Goal: Task Accomplishment & Management: Manage account settings

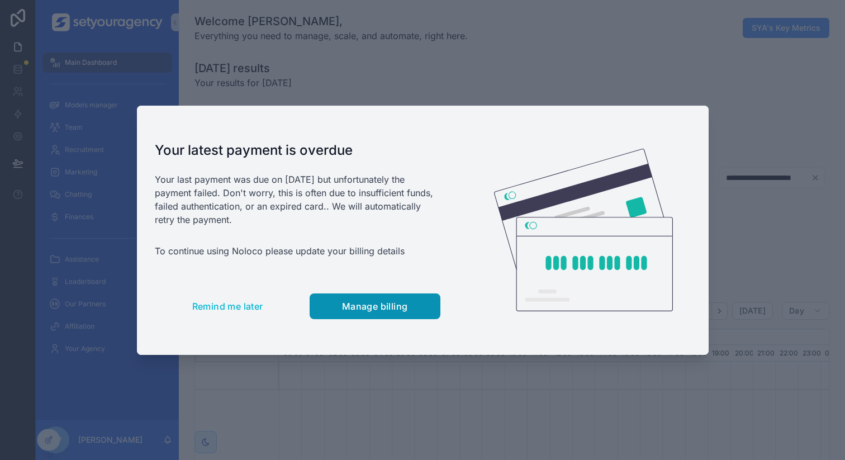
scroll to position [0, 3790]
click at [336, 299] on button "Manage billing" at bounding box center [375, 306] width 131 height 26
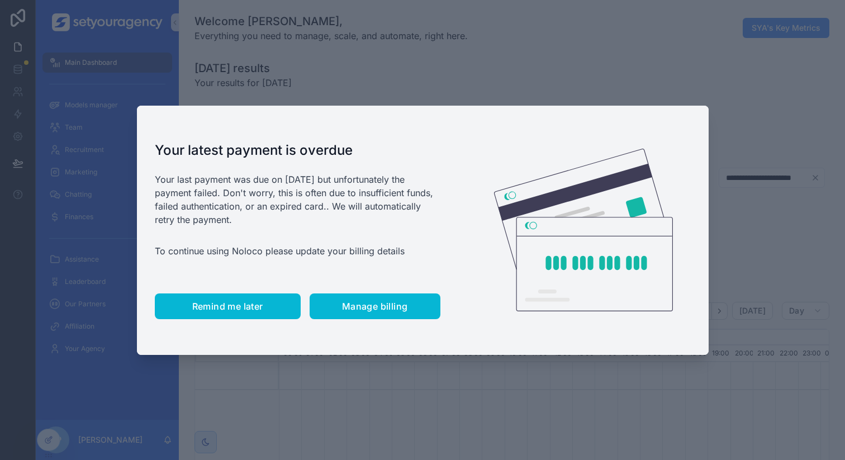
click at [224, 294] on button "Remind me later" at bounding box center [228, 306] width 146 height 26
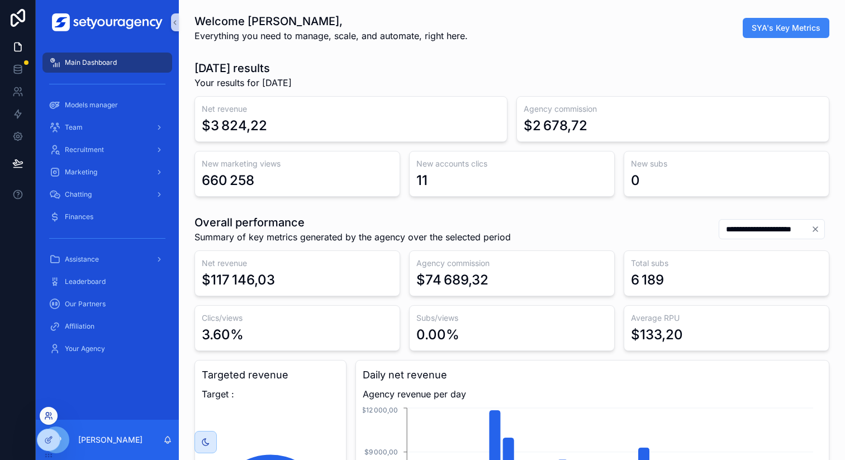
click at [47, 417] on icon at bounding box center [47, 418] width 4 height 2
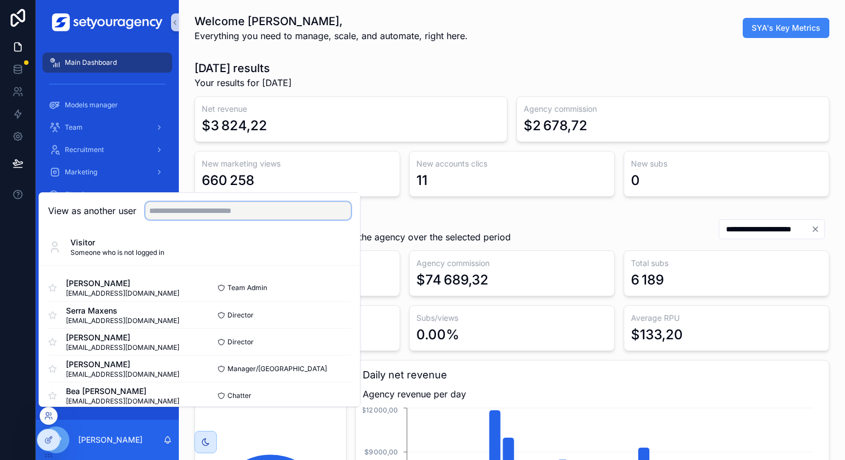
click at [230, 213] on input "text" at bounding box center [248, 211] width 206 height 18
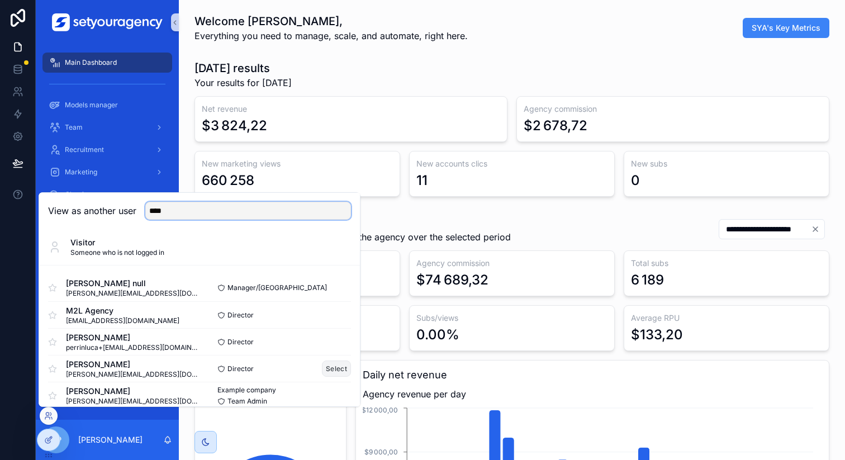
type input "****"
click at [327, 369] on button "Select" at bounding box center [336, 368] width 29 height 16
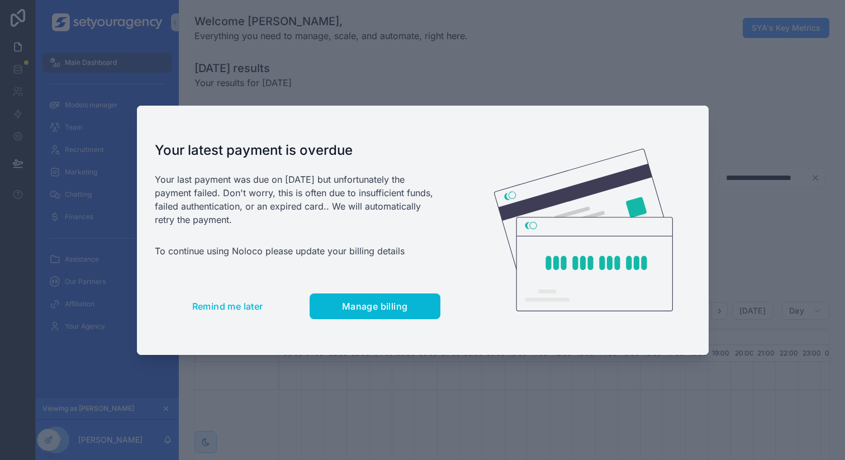
scroll to position [0, 3790]
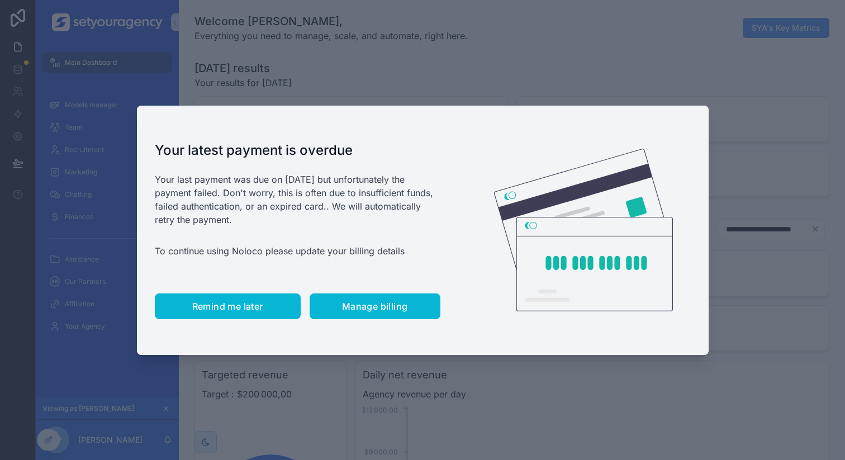
click at [197, 296] on button "Remind me later" at bounding box center [228, 306] width 146 height 26
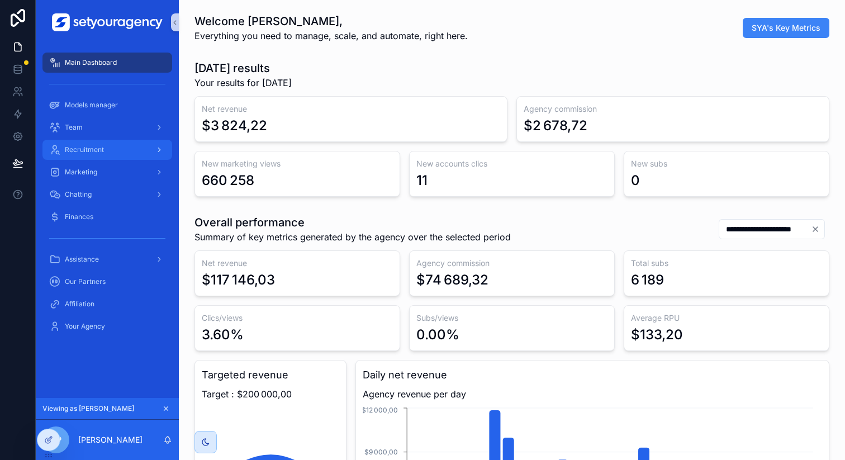
click at [98, 157] on div "Recruitment" at bounding box center [107, 150] width 116 height 18
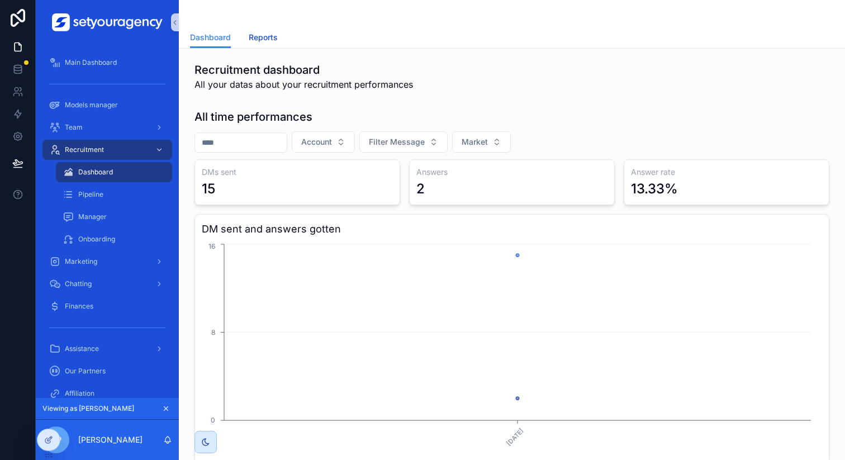
click at [256, 34] on span "Reports" at bounding box center [263, 37] width 29 height 11
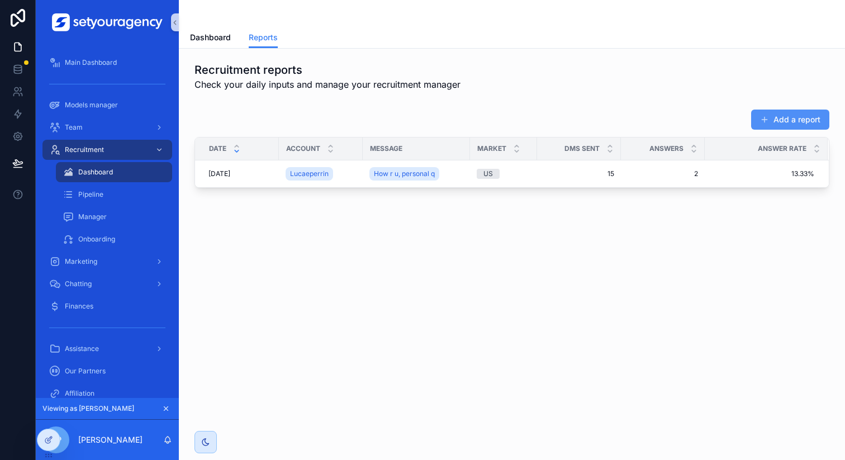
click at [774, 129] on button "Add a report" at bounding box center [790, 120] width 78 height 20
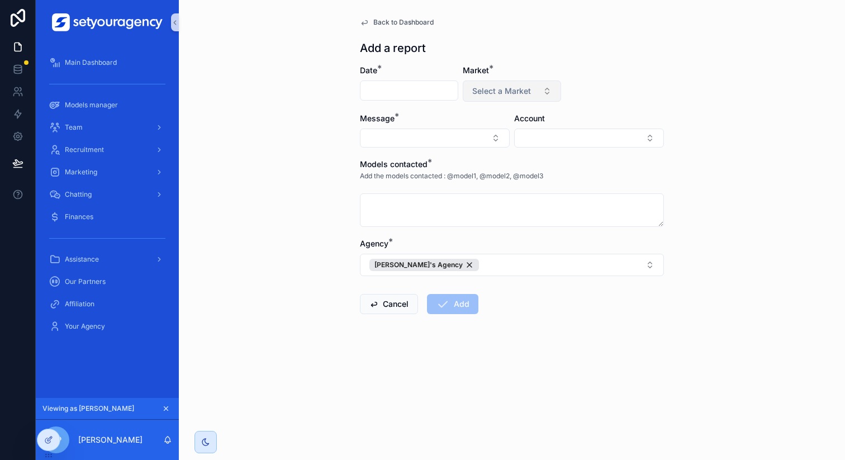
click at [493, 92] on span "Select a Market" at bounding box center [501, 90] width 59 height 11
click at [286, 112] on div "Back to Dashboard Add a report Date * Market * Select a Market Message * Accoun…" at bounding box center [512, 230] width 666 height 460
click at [390, 140] on button "Select Button" at bounding box center [435, 138] width 150 height 19
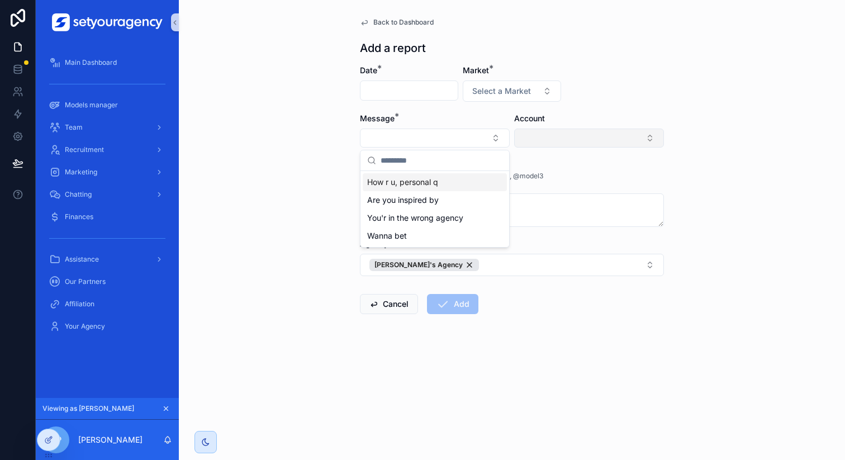
click at [559, 136] on button "Select Button" at bounding box center [589, 138] width 150 height 19
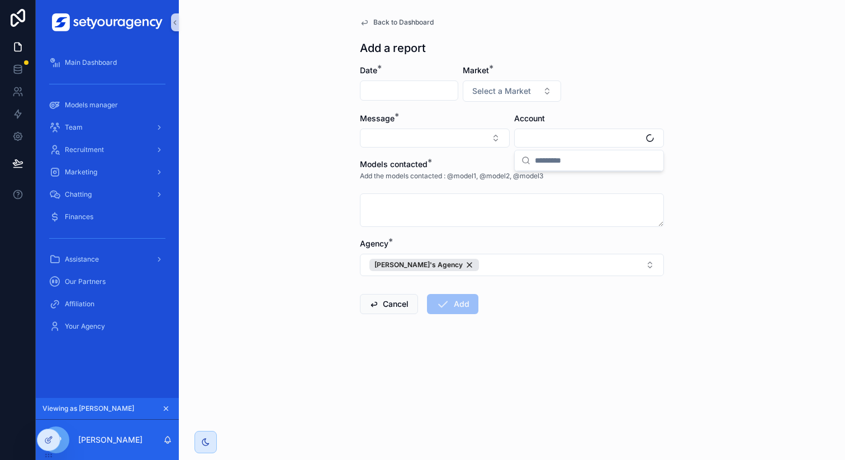
click at [231, 172] on div "Back to Dashboard Add a report Date * Market * Select a Market Message * Accoun…" at bounding box center [512, 230] width 666 height 460
drag, startPoint x: 449, startPoint y: 177, endPoint x: 570, endPoint y: 178, distance: 121.3
click at [570, 178] on div "Add the models contacted : @model1, @model2, @model3" at bounding box center [512, 179] width 304 height 19
copy p "@model1, @model2, @model3"
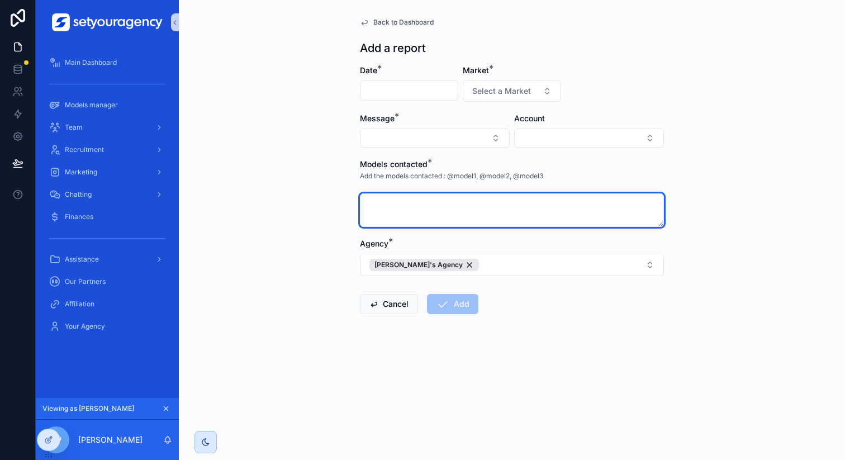
click at [500, 204] on textarea "scrollable content" at bounding box center [512, 210] width 304 height 34
paste textarea "**********"
type textarea "**********"
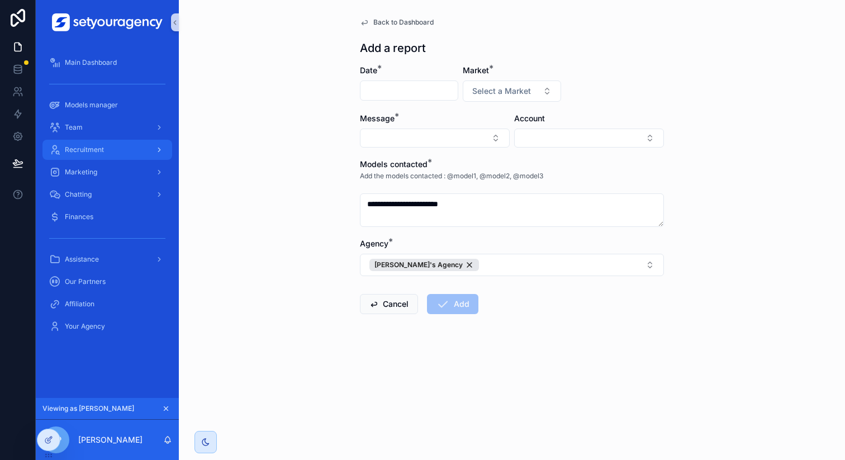
click at [131, 146] on div "Recruitment" at bounding box center [107, 150] width 116 height 18
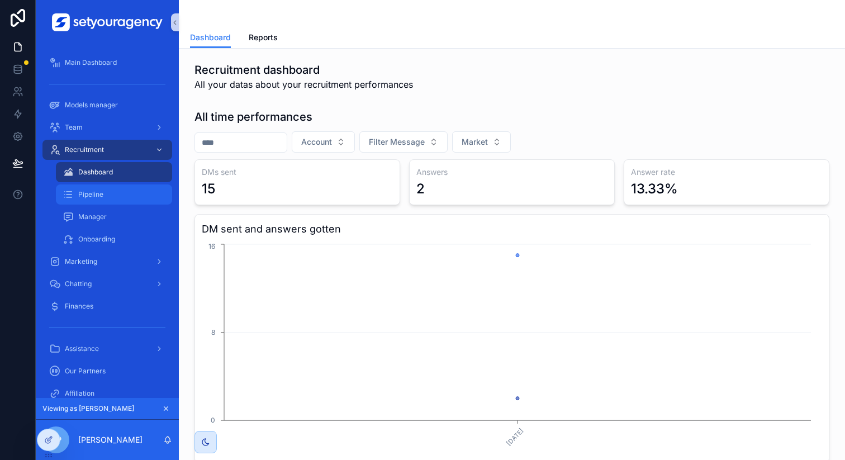
click at [135, 192] on div "Pipeline" at bounding box center [114, 195] width 103 height 18
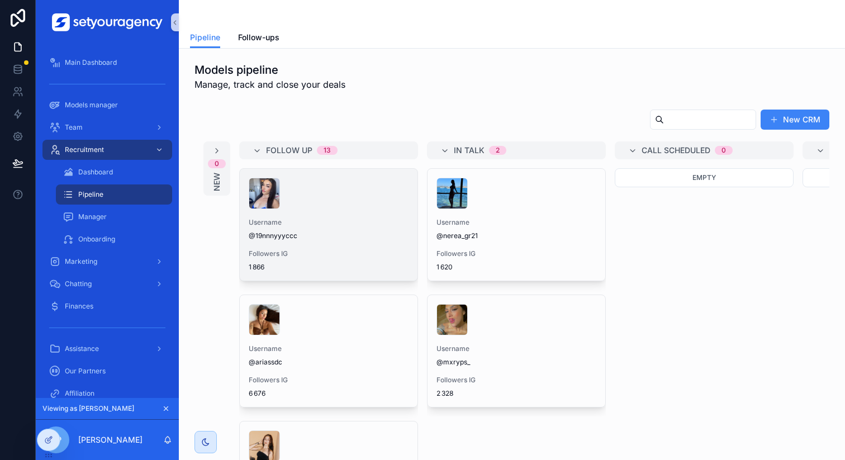
click at [299, 263] on span "1 866" at bounding box center [329, 267] width 160 height 9
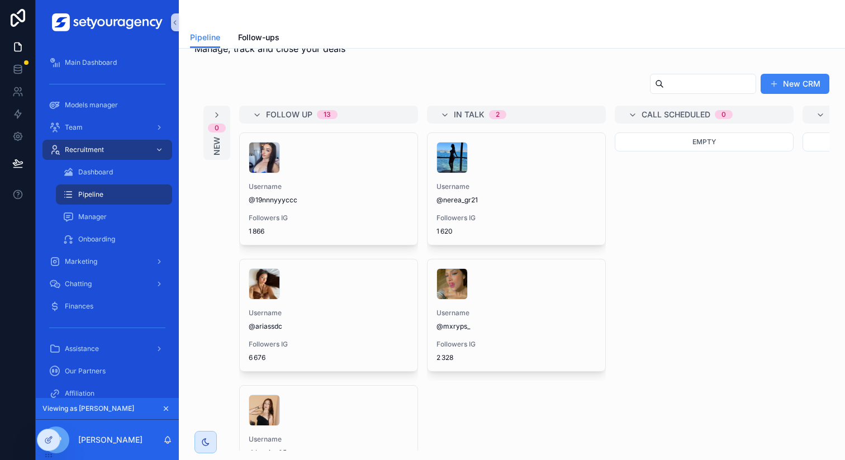
scroll to position [31, 0]
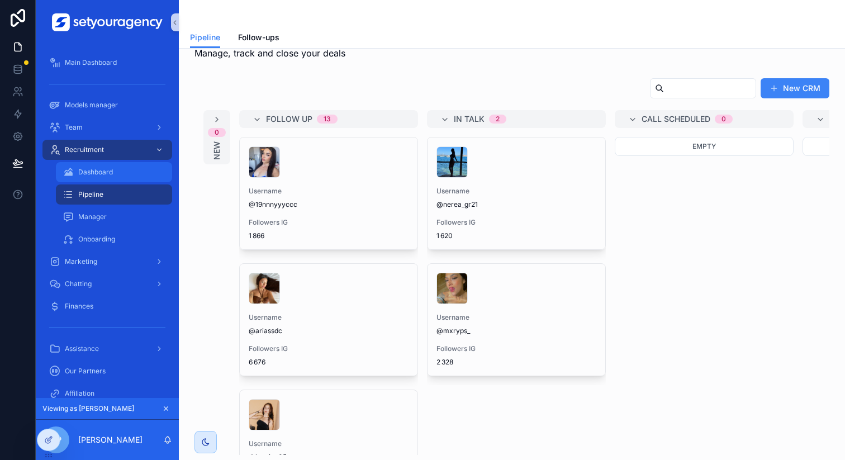
click at [91, 177] on div "Dashboard" at bounding box center [114, 172] width 103 height 18
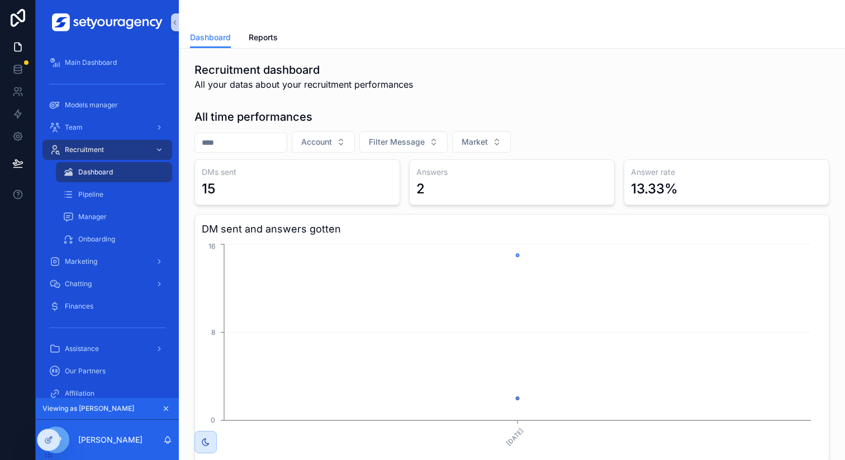
click at [281, 34] on div "Dashboard Reports" at bounding box center [512, 37] width 644 height 21
click at [276, 34] on div "Dashboard Reports" at bounding box center [512, 37] width 644 height 21
click at [263, 37] on span "Reports" at bounding box center [263, 37] width 29 height 11
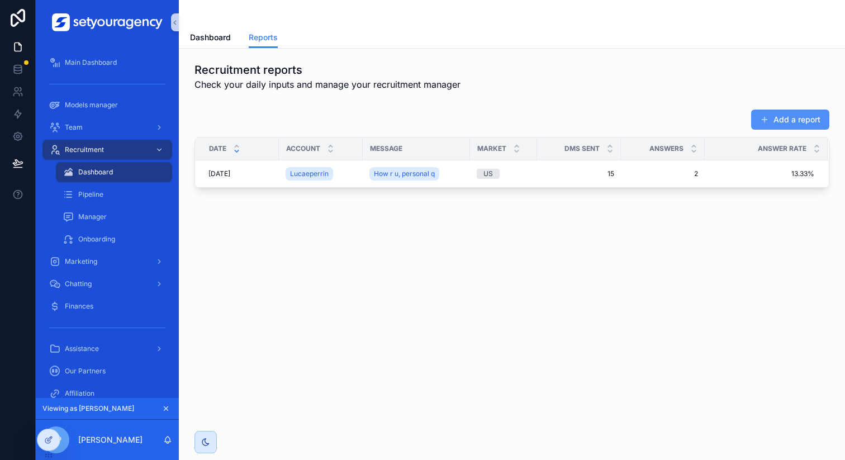
click at [796, 121] on button "Add a report" at bounding box center [790, 120] width 78 height 20
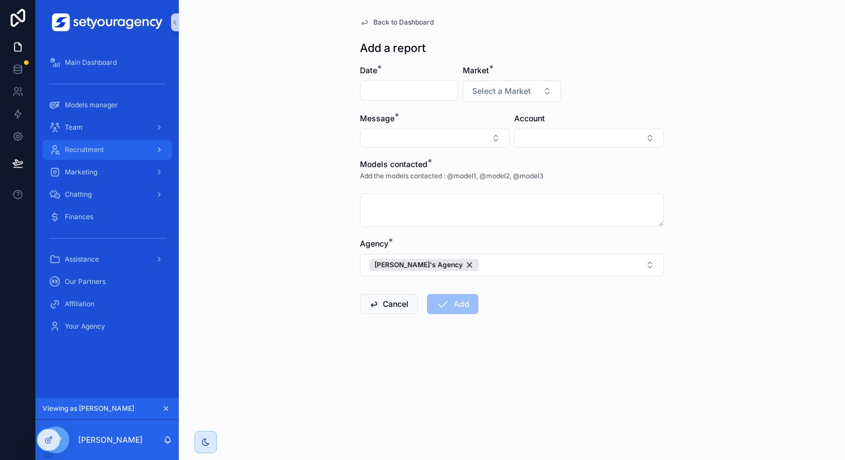
click at [155, 151] on div "scrollable content" at bounding box center [158, 150] width 15 height 18
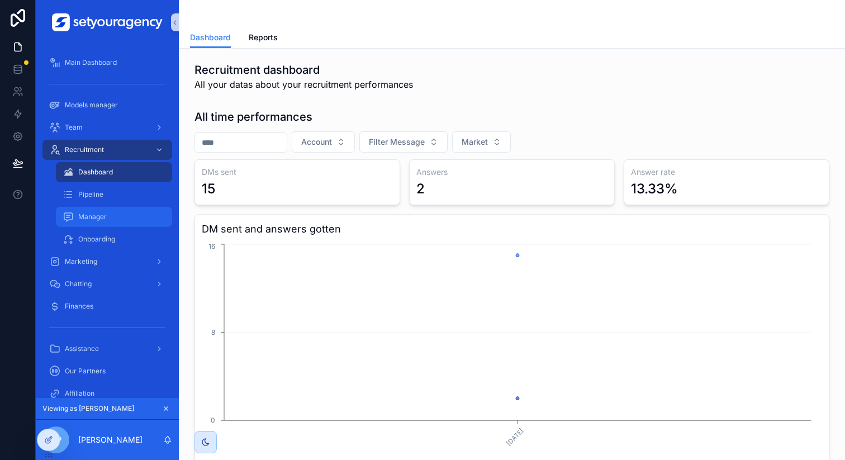
click at [152, 223] on div "Manager" at bounding box center [114, 217] width 103 height 18
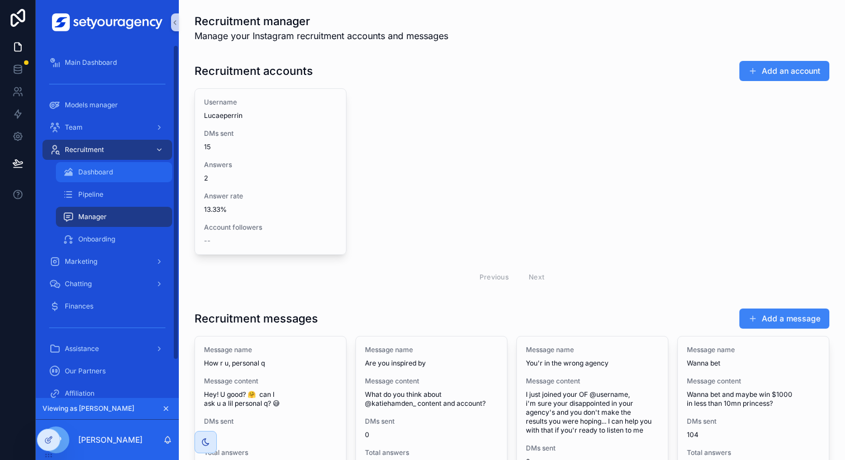
click at [136, 178] on div "Dashboard" at bounding box center [114, 172] width 103 height 18
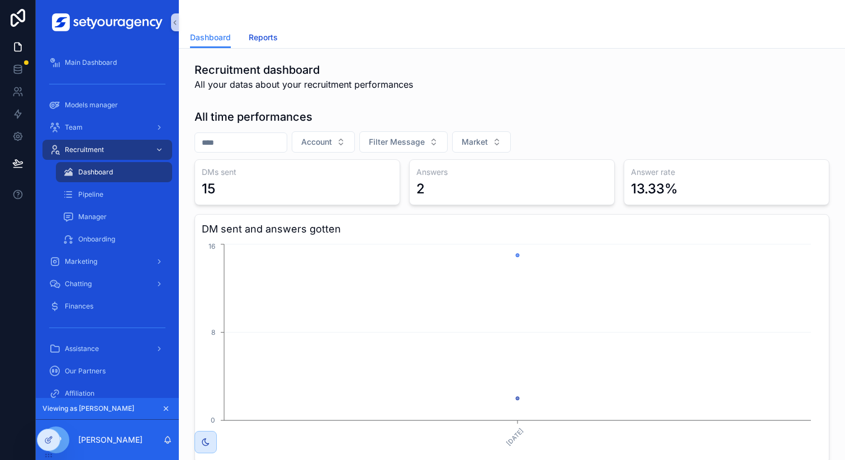
click at [258, 37] on span "Reports" at bounding box center [263, 37] width 29 height 11
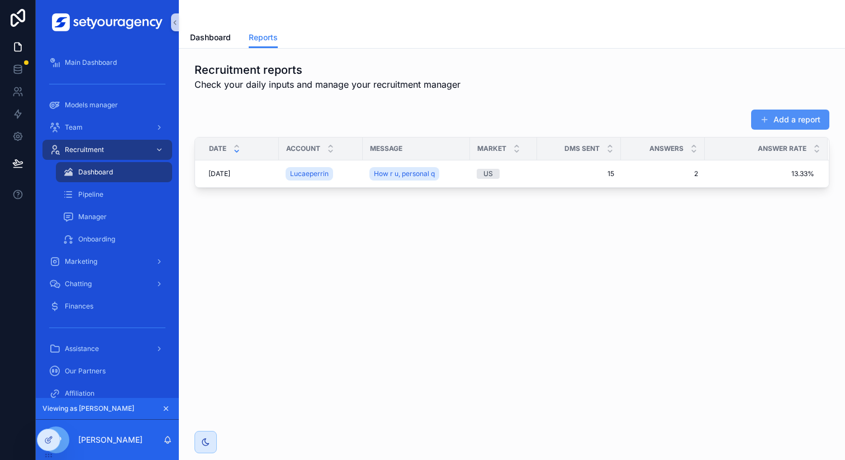
click at [775, 113] on button "Add a report" at bounding box center [790, 120] width 78 height 20
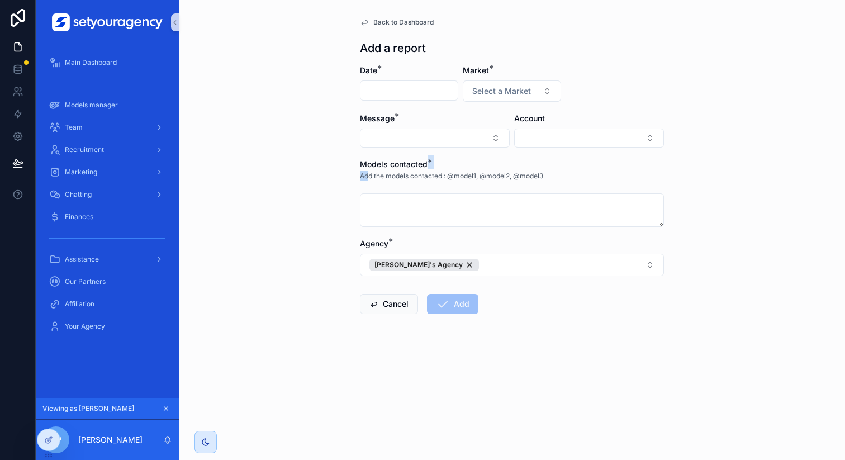
drag, startPoint x: 408, startPoint y: 175, endPoint x: 525, endPoint y: 166, distance: 117.7
click at [525, 166] on div "Models contacted * Add the models contacted : @model1, @model2, @model3" at bounding box center [512, 174] width 304 height 30
click at [525, 176] on p "Add the models contacted : @model1, @model2, @model3" at bounding box center [451, 176] width 183 height 10
click at [383, 23] on span "Back to Dashboard" at bounding box center [403, 22] width 60 height 9
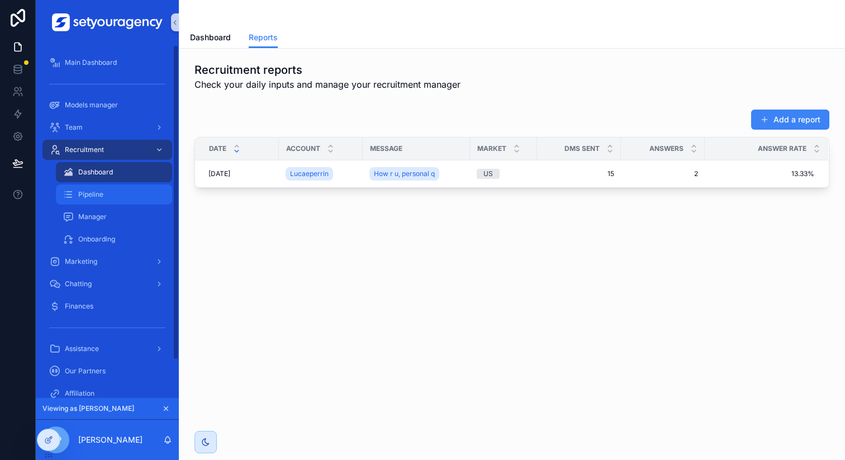
click at [125, 201] on div "Pipeline" at bounding box center [114, 195] width 103 height 18
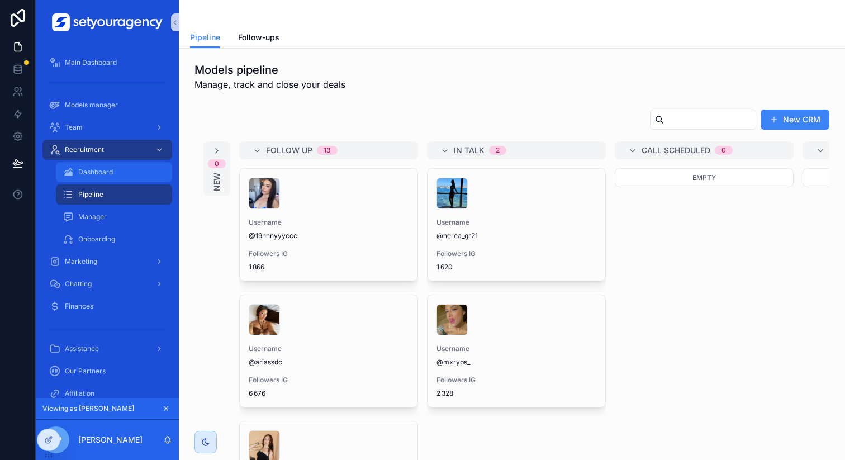
click at [125, 177] on div "Dashboard" at bounding box center [114, 172] width 103 height 18
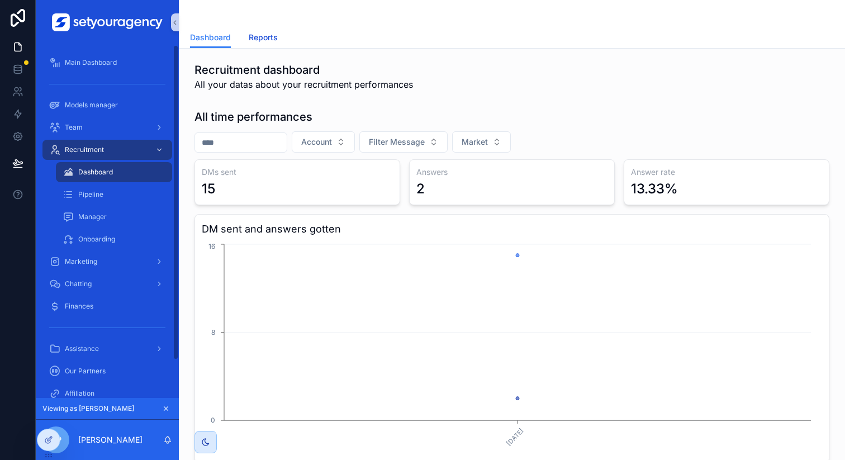
click at [263, 38] on span "Reports" at bounding box center [263, 37] width 29 height 11
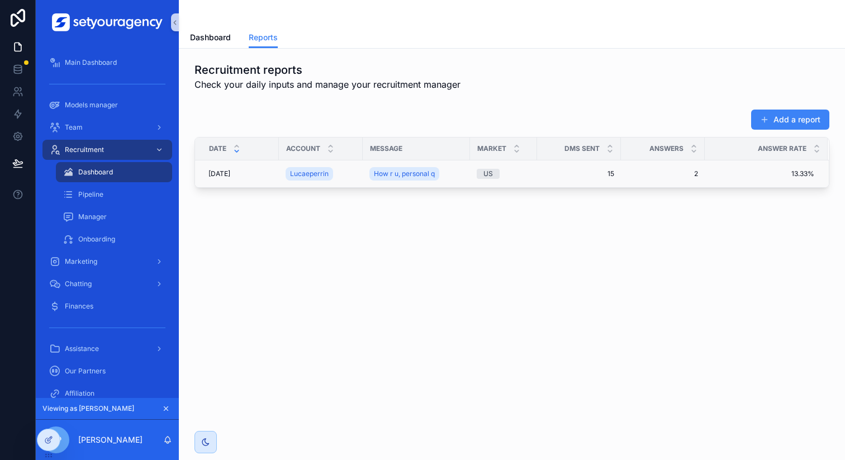
click at [581, 172] on span "15" at bounding box center [579, 173] width 70 height 9
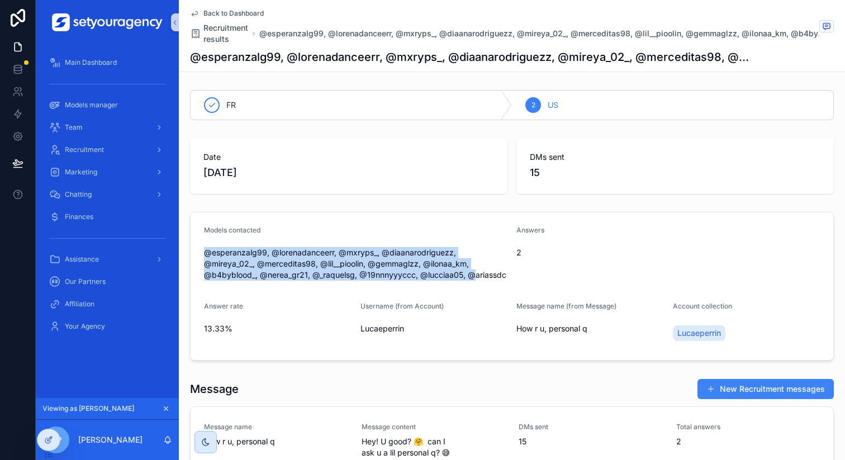
drag, startPoint x: 201, startPoint y: 253, endPoint x: 468, endPoint y: 271, distance: 267.7
click at [468, 271] on span "@esperanzalg99, @lorenadanceerr, @mxryps_, @diaanarodriguezz, @mireya_02_, @mer…" at bounding box center [355, 264] width 303 height 34
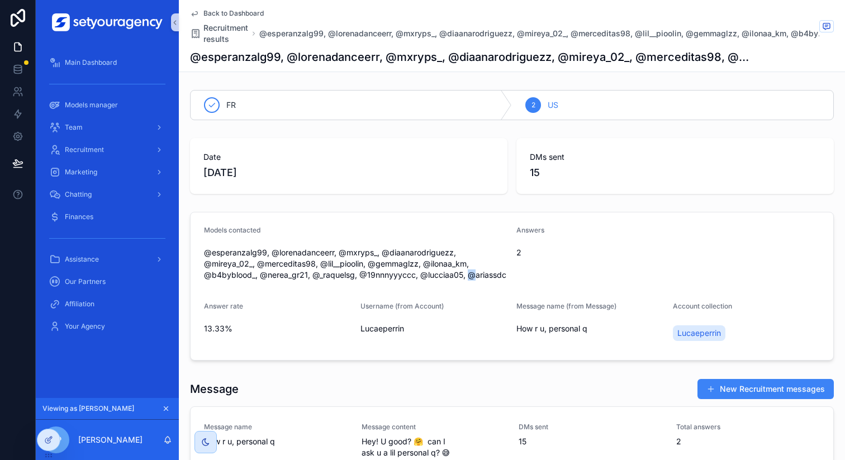
drag, startPoint x: 468, startPoint y: 274, endPoint x: 462, endPoint y: 274, distance: 6.1
click at [462, 274] on span "@esperanzalg99, @lorenadanceerr, @mxryps_, @diaanarodriguezz, @mireya_02_, @mer…" at bounding box center [355, 264] width 303 height 34
click at [491, 274] on span "@esperanzalg99, @lorenadanceerr, @mxryps_, @diaanarodriguezz, @mireya_02_, @mer…" at bounding box center [355, 264] width 303 height 34
drag, startPoint x: 523, startPoint y: 173, endPoint x: 546, endPoint y: 173, distance: 23.5
click at [546, 173] on div "DMs sent 15" at bounding box center [674, 166] width 317 height 56
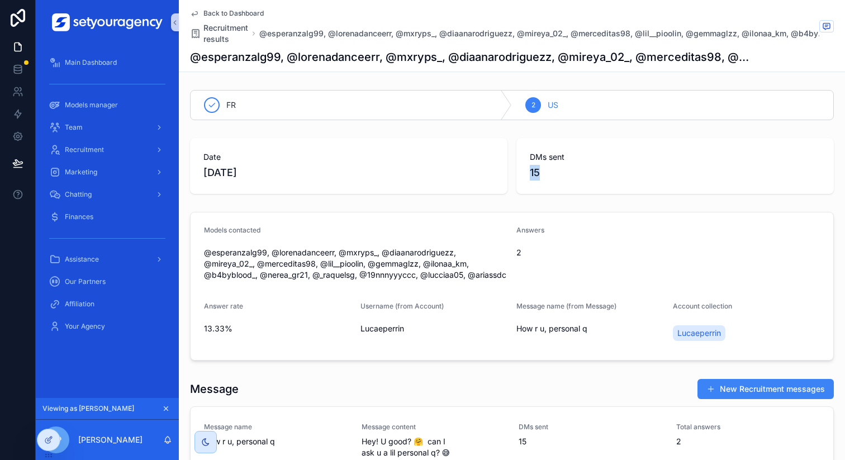
click at [546, 173] on span "15" at bounding box center [675, 173] width 291 height 16
click at [113, 168] on div "Marketing" at bounding box center [107, 172] width 116 height 18
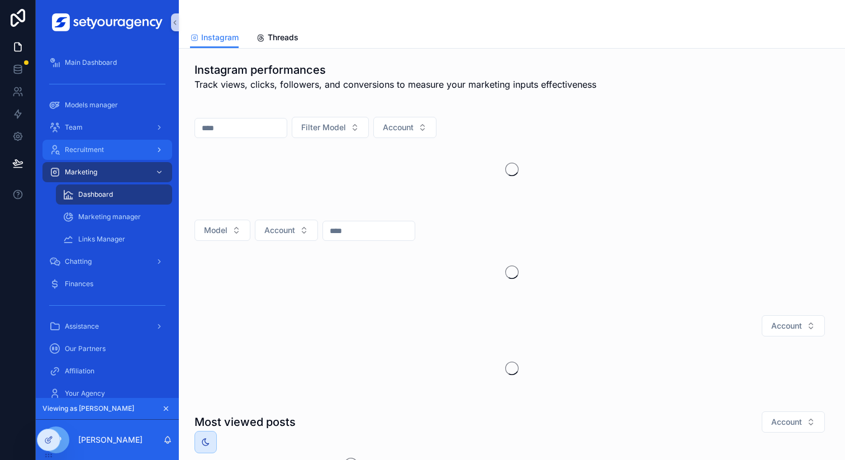
click at [113, 156] on div "Recruitment" at bounding box center [107, 150] width 116 height 18
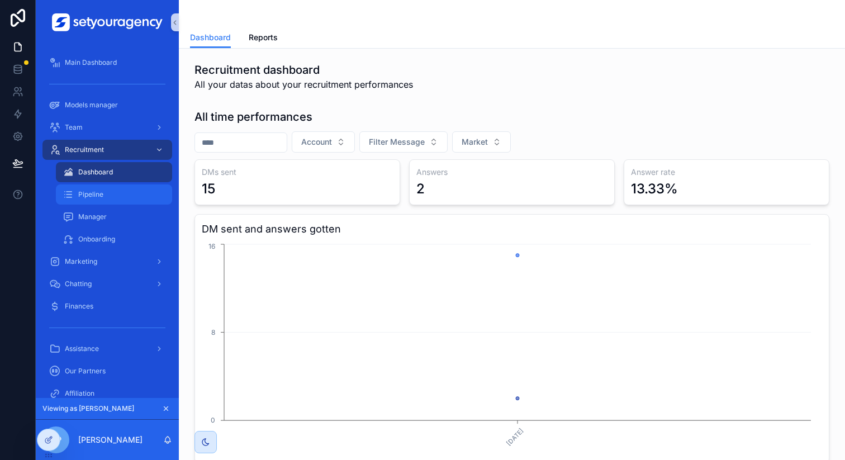
click at [126, 188] on div "Pipeline" at bounding box center [114, 195] width 103 height 18
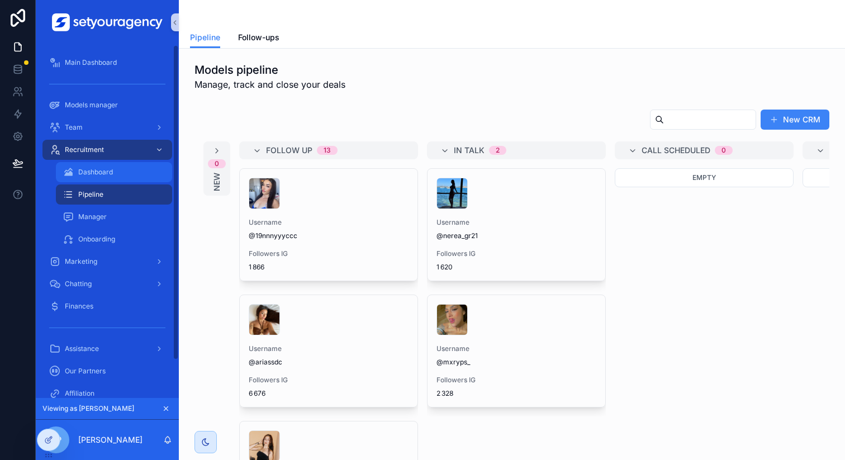
click at [122, 180] on div "Dashboard" at bounding box center [114, 172] width 103 height 18
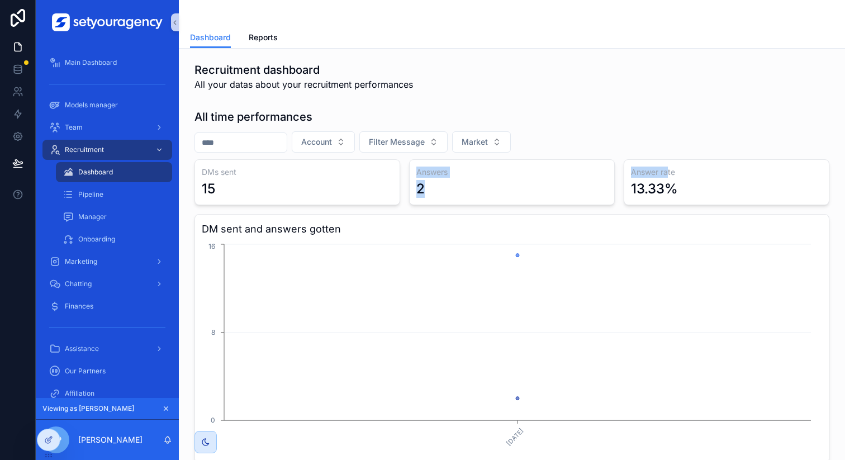
drag, startPoint x: 230, startPoint y: 180, endPoint x: 662, endPoint y: 173, distance: 432.5
click at [662, 173] on div "DMs sent 15 Answers 2 Answer rate 13.33% DM sent and answers gotten 28/09/2025 …" at bounding box center [511, 440] width 635 height 562
click at [328, 310] on icon "28/09/2025 0 8 16" at bounding box center [508, 348] width 612 height 215
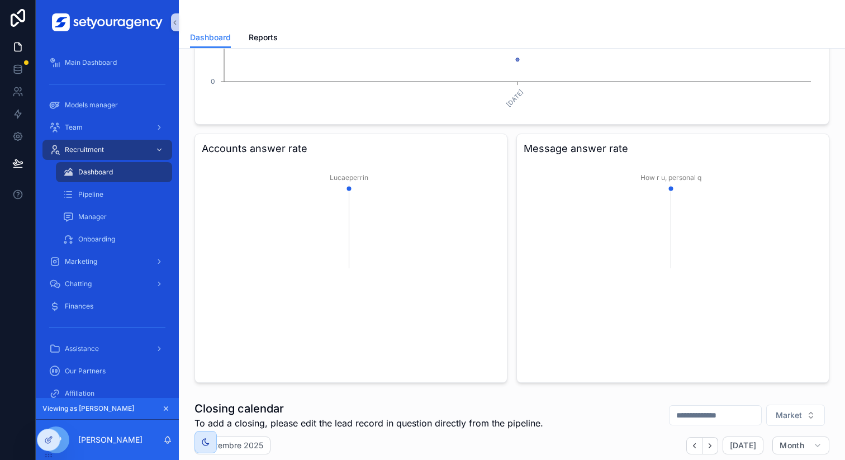
scroll to position [350, 0]
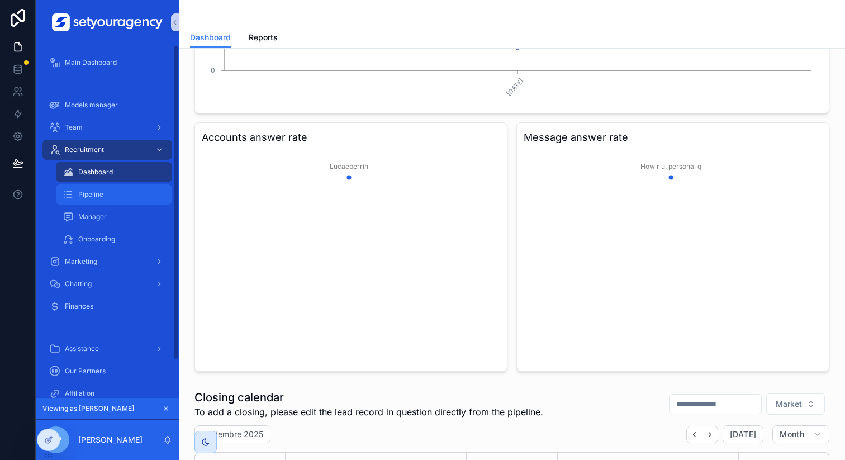
click at [135, 202] on div "Pipeline" at bounding box center [114, 195] width 103 height 18
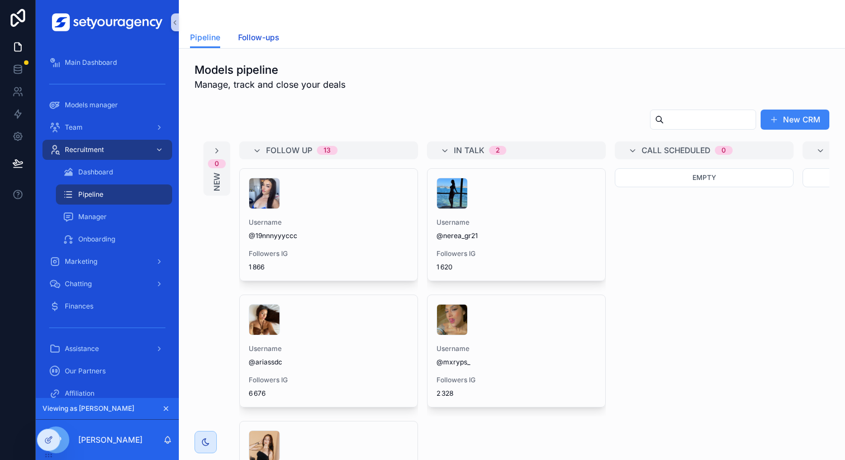
click at [255, 38] on span "Follow-ups" at bounding box center [258, 37] width 41 height 11
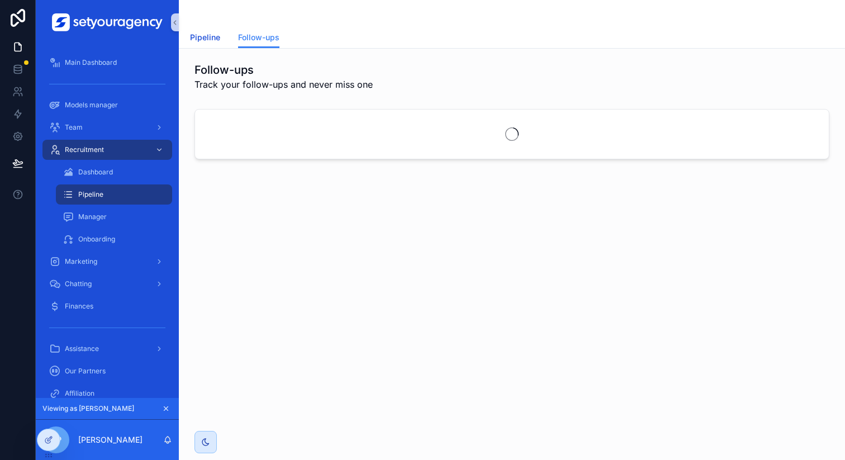
click at [213, 38] on span "Pipeline" at bounding box center [205, 37] width 30 height 11
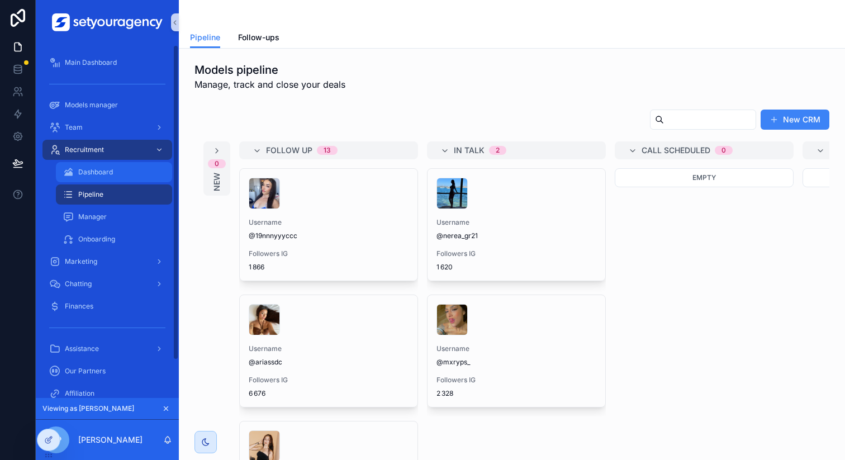
click at [134, 170] on div "Dashboard" at bounding box center [114, 172] width 103 height 18
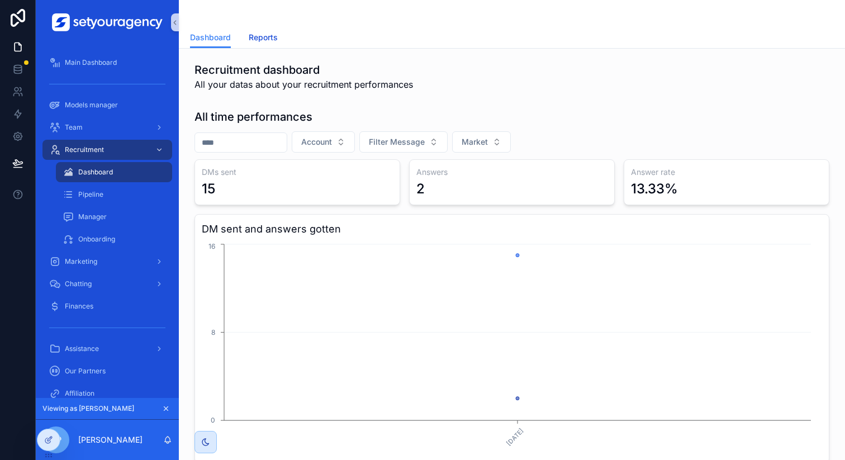
click at [271, 39] on span "Reports" at bounding box center [263, 37] width 29 height 11
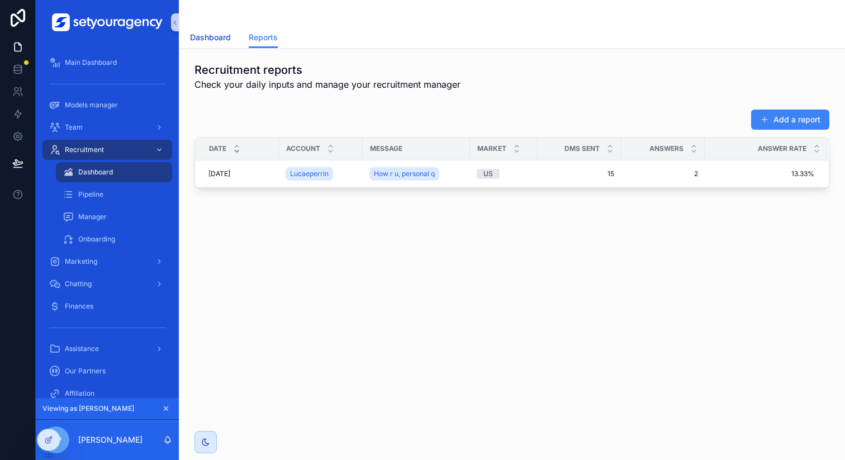
click at [216, 39] on span "Dashboard" at bounding box center [210, 37] width 41 height 11
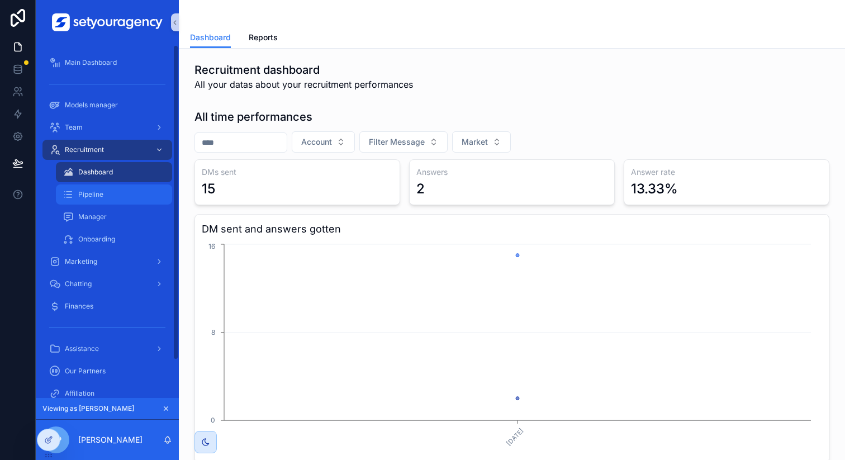
click at [106, 200] on div "Pipeline" at bounding box center [114, 195] width 103 height 18
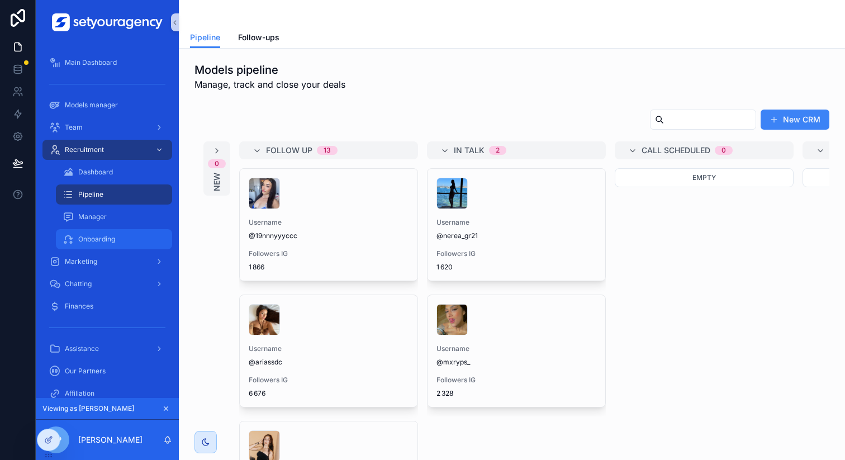
click at [94, 232] on div "Onboarding" at bounding box center [114, 239] width 103 height 18
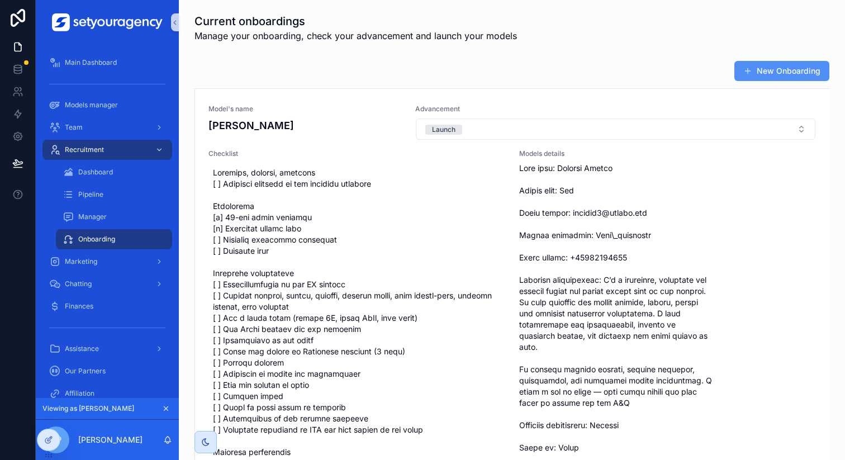
click at [781, 61] on button "New Onboarding" at bounding box center [781, 71] width 95 height 20
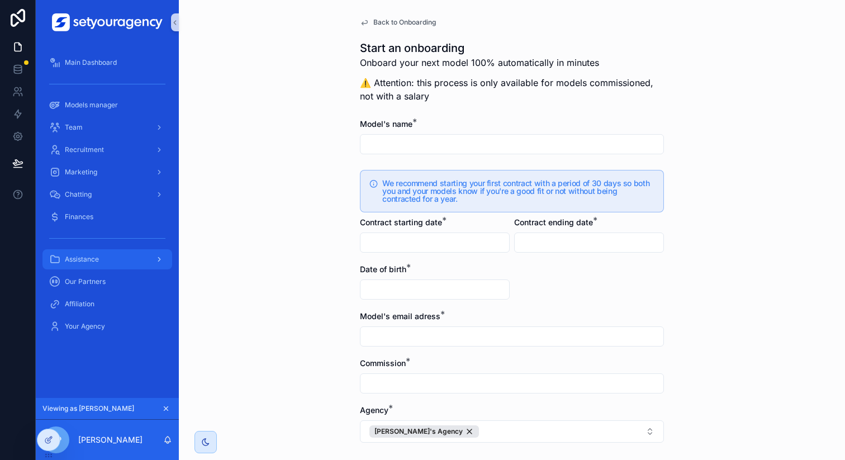
click at [151, 255] on div "scrollable content" at bounding box center [158, 259] width 15 height 18
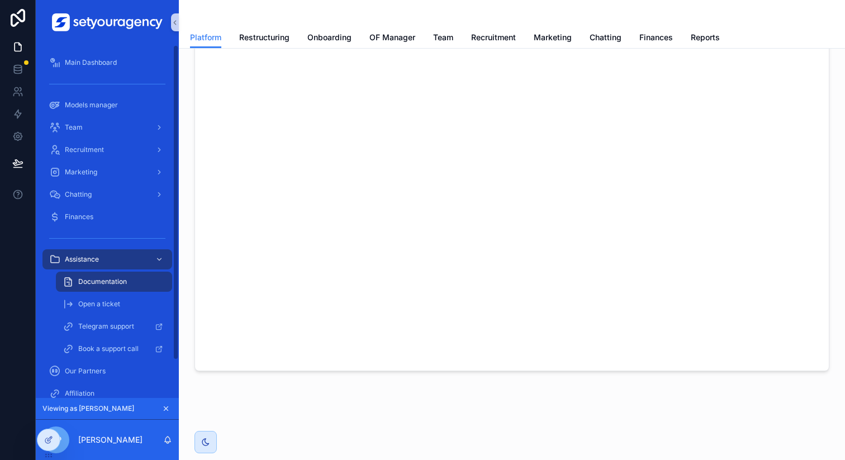
scroll to position [42, 0]
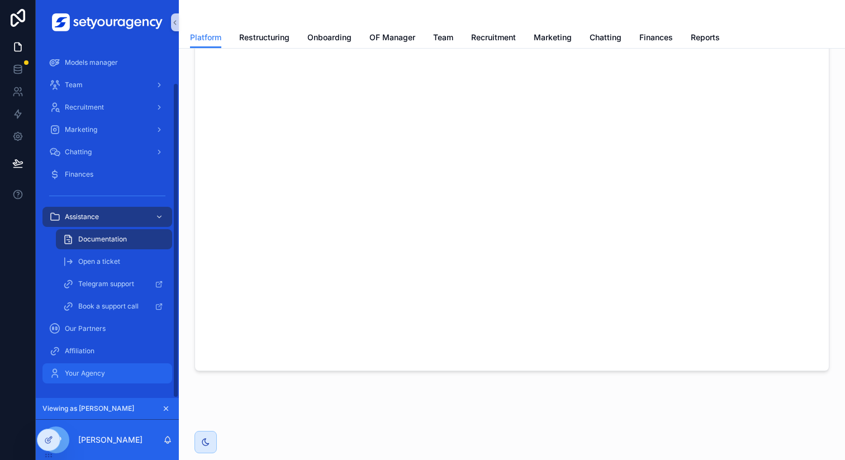
click at [135, 365] on div "Your Agency" at bounding box center [107, 373] width 116 height 18
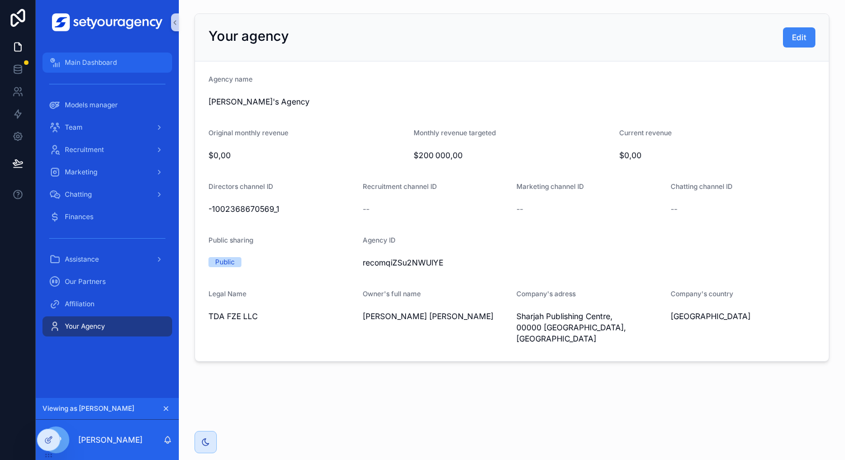
click at [94, 63] on span "Main Dashboard" at bounding box center [91, 62] width 52 height 9
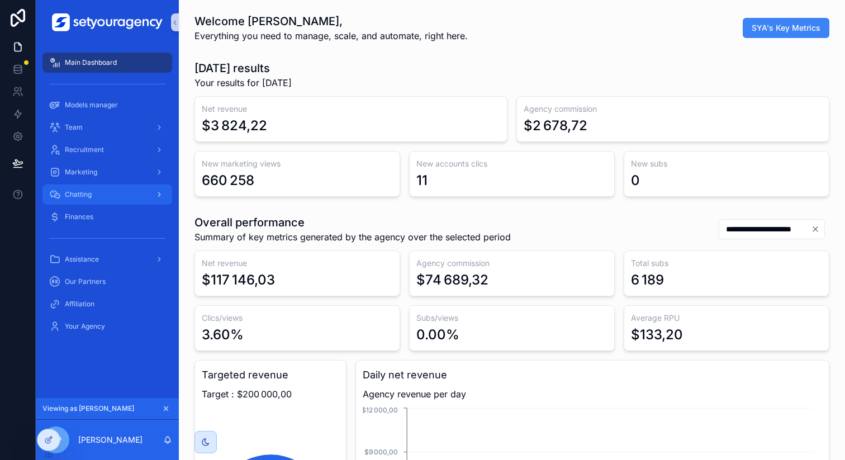
scroll to position [0, 3790]
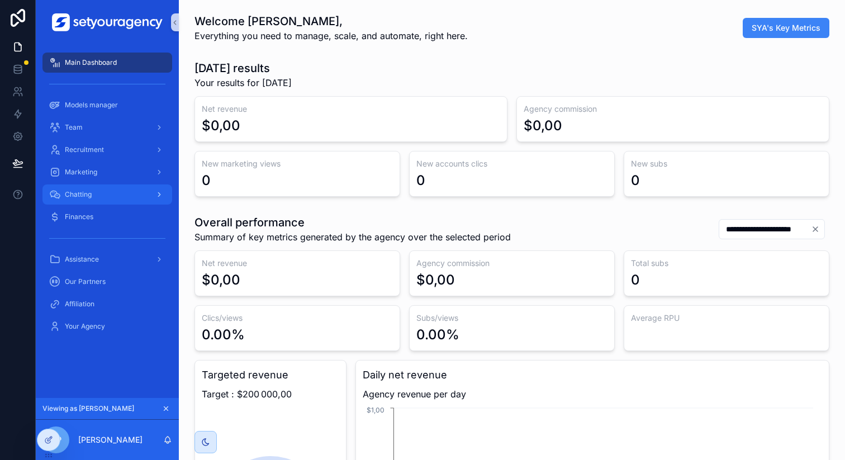
click at [116, 197] on div "Chatting" at bounding box center [107, 195] width 116 height 18
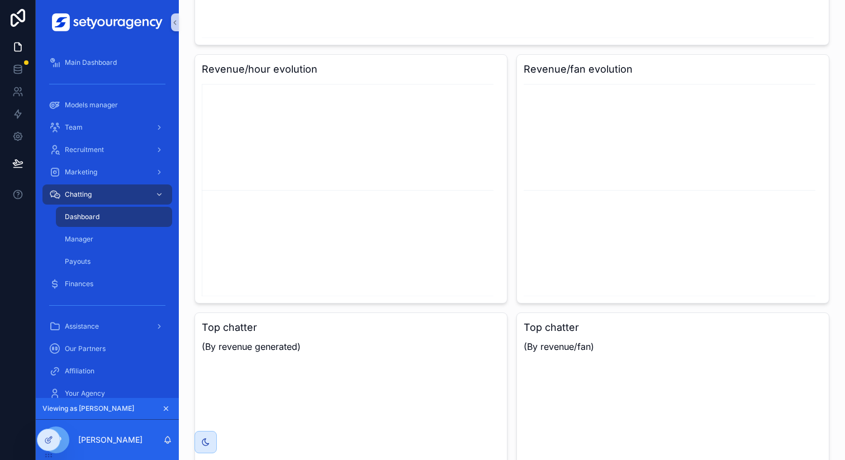
scroll to position [397, 0]
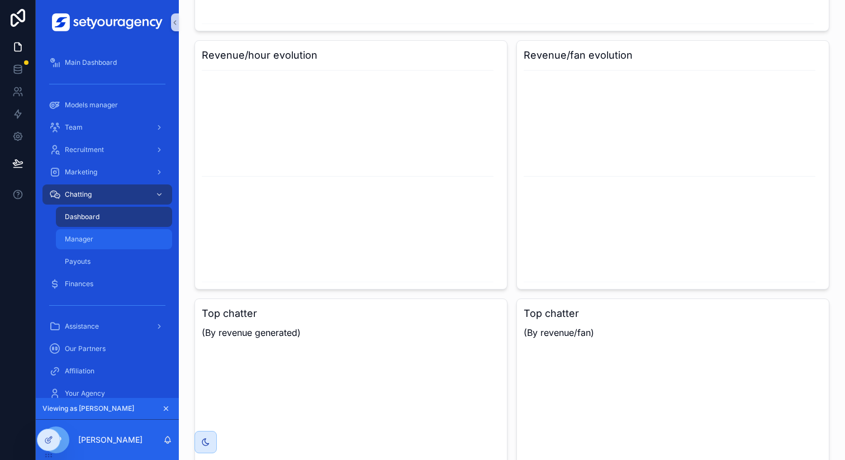
click at [121, 244] on div "Manager" at bounding box center [114, 239] width 103 height 18
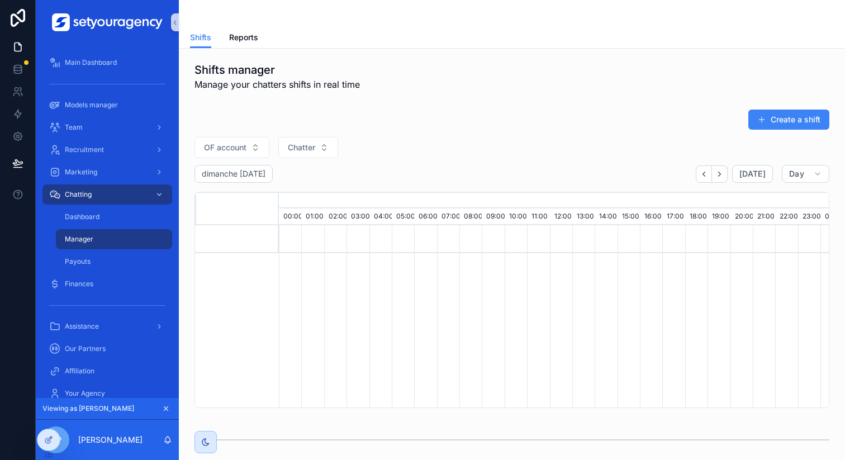
scroll to position [0, 3790]
click at [136, 269] on div "Payouts" at bounding box center [114, 262] width 103 height 18
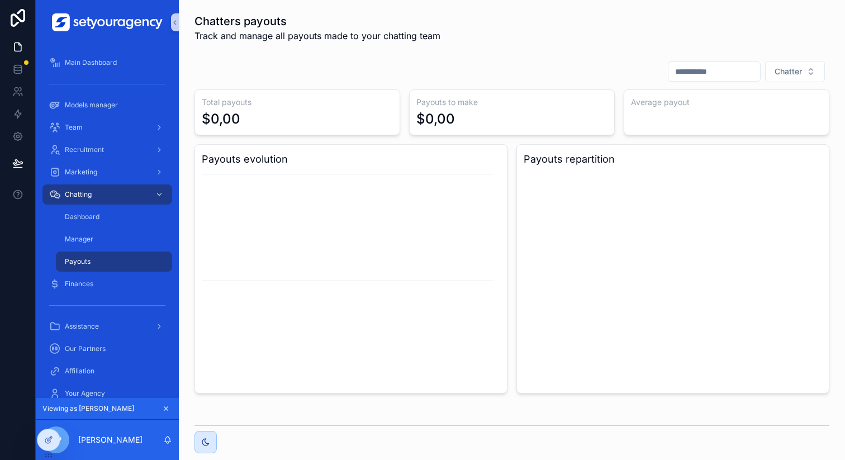
click at [196, 74] on div "Chatter" at bounding box center [511, 71] width 635 height 22
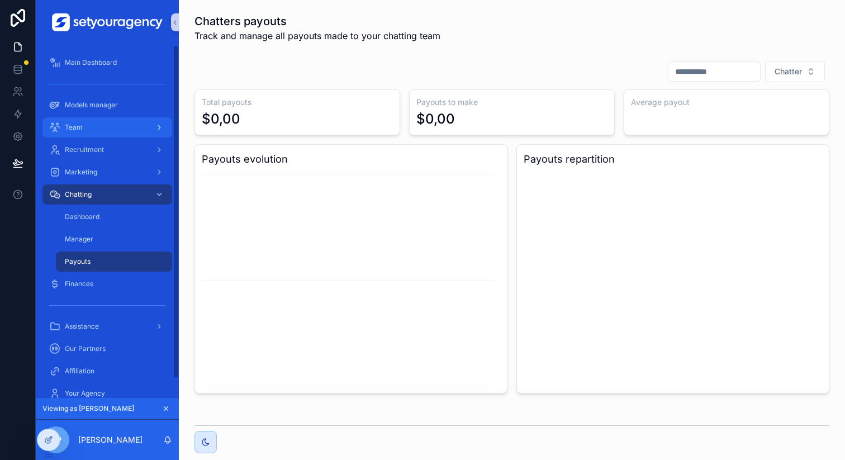
click at [107, 124] on div "Team" at bounding box center [107, 127] width 116 height 18
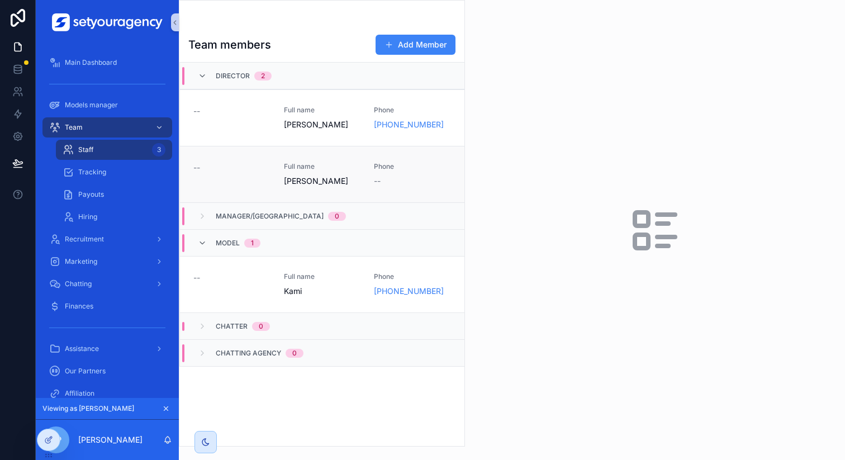
click at [266, 150] on link "-- Full name Thomas Alpa Phone --" at bounding box center [322, 174] width 284 height 56
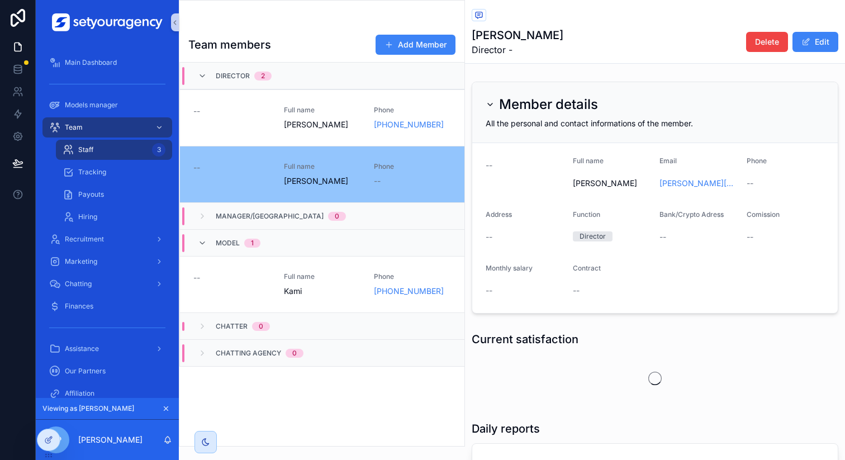
click at [320, 170] on span "Full name" at bounding box center [322, 166] width 77 height 9
click at [320, 97] on link "-- Full name Luca PERRIN Phone +971 54 455 6278" at bounding box center [322, 117] width 284 height 56
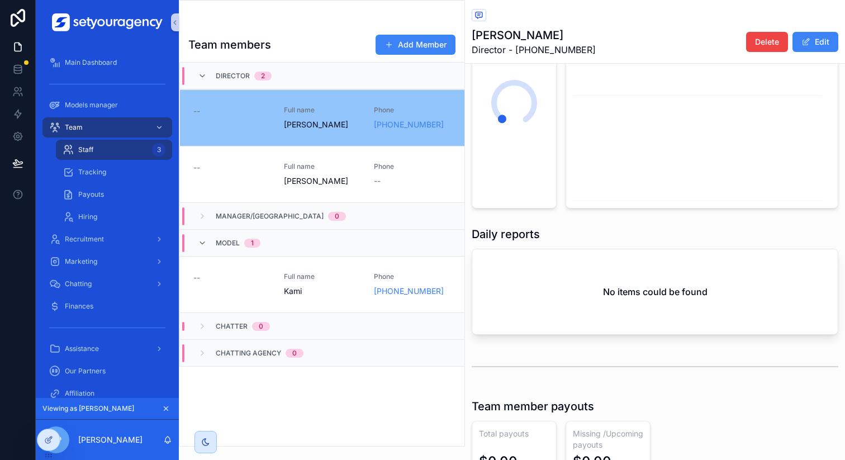
scroll to position [414, 0]
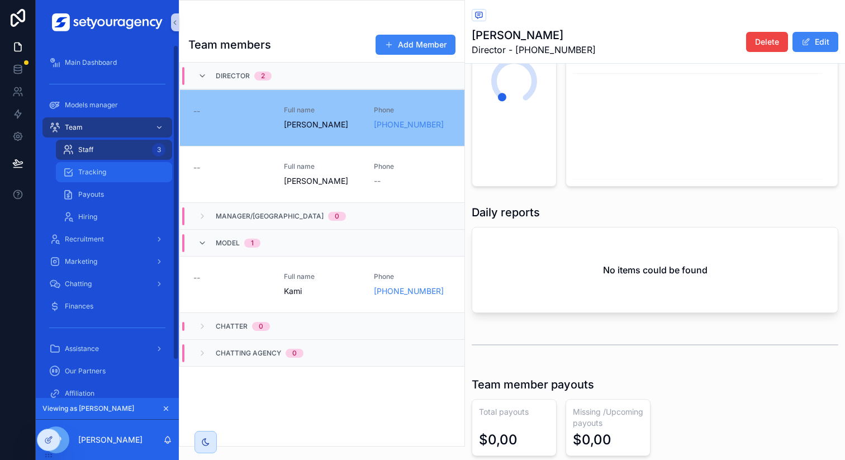
click at [132, 170] on div "Tracking" at bounding box center [114, 172] width 103 height 18
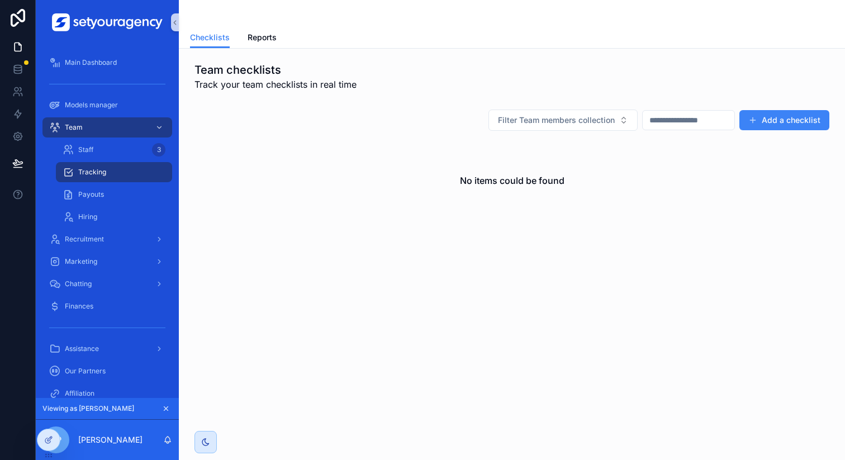
click at [163, 407] on icon "scrollable content" at bounding box center [166, 409] width 8 height 8
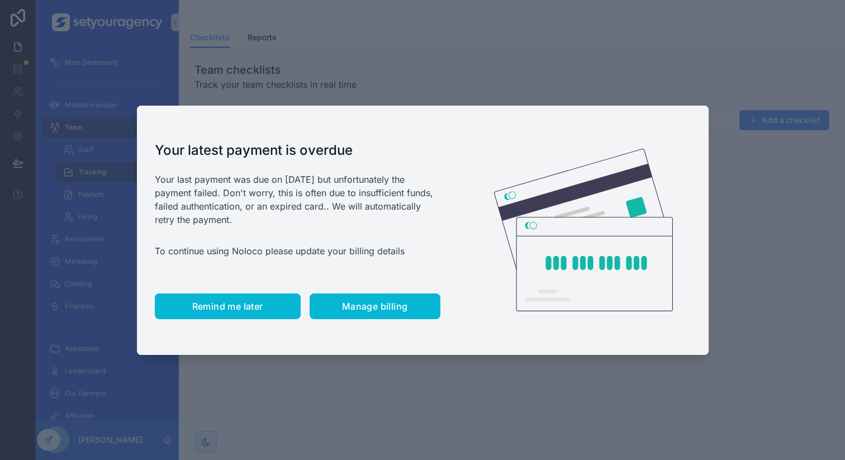
click at [248, 306] on span "Remind me later" at bounding box center [227, 306] width 71 height 11
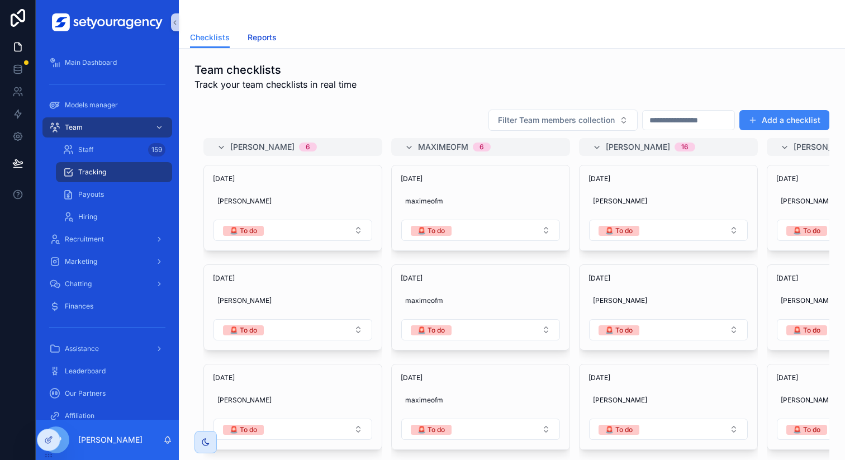
click at [265, 44] on link "Reports" at bounding box center [262, 38] width 29 height 22
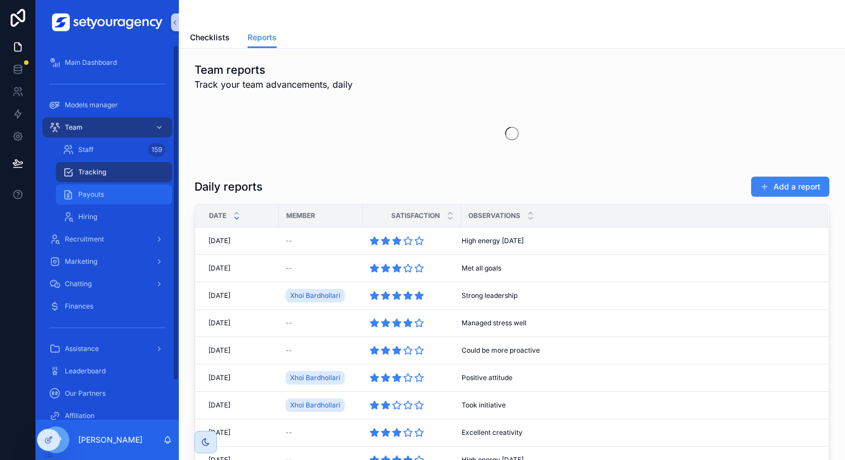
click at [129, 201] on div "Payouts" at bounding box center [114, 195] width 103 height 18
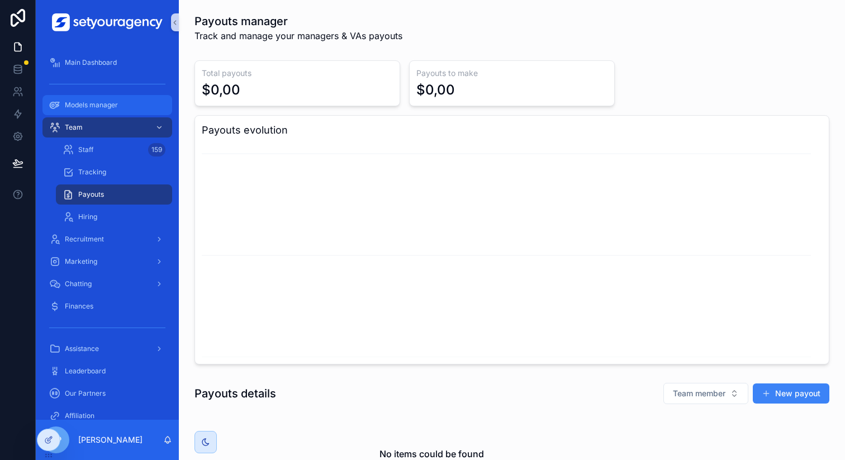
click at [97, 107] on span "Models manager" at bounding box center [91, 105] width 53 height 9
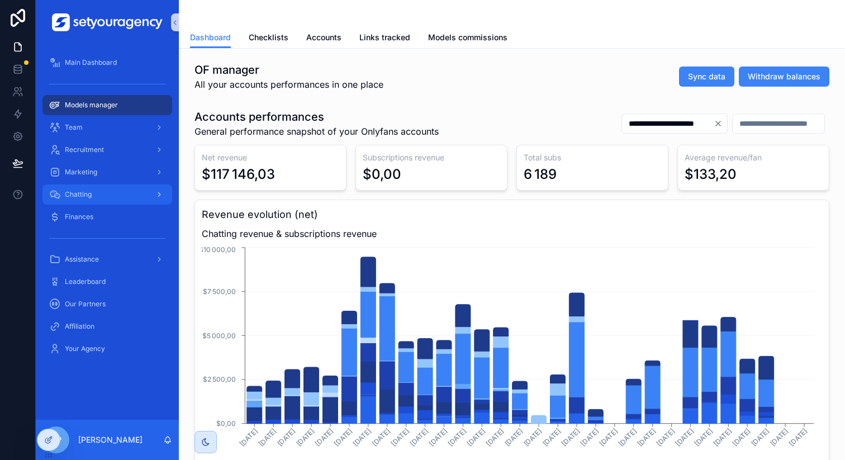
click at [110, 190] on div "Chatting" at bounding box center [107, 195] width 116 height 18
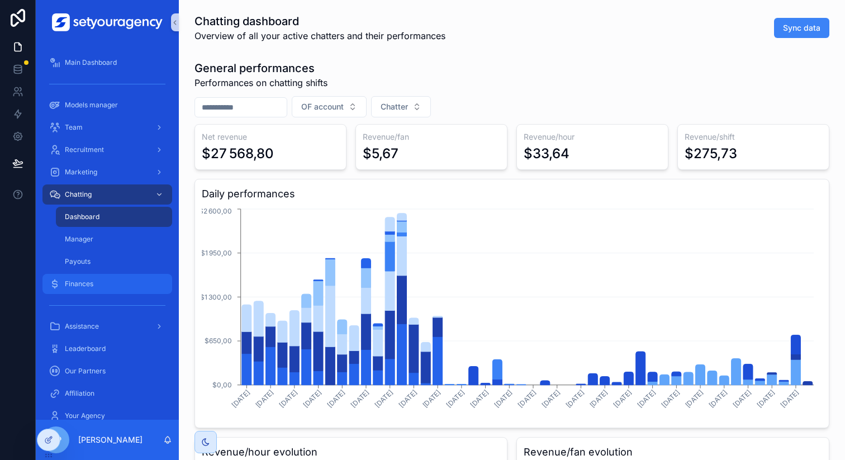
click at [115, 288] on div "Finances" at bounding box center [107, 284] width 116 height 18
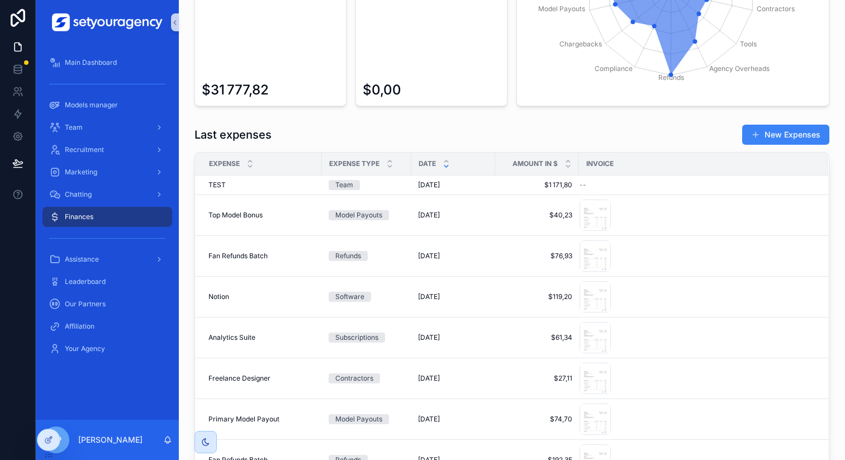
scroll to position [644, 0]
